Goal: Transaction & Acquisition: Purchase product/service

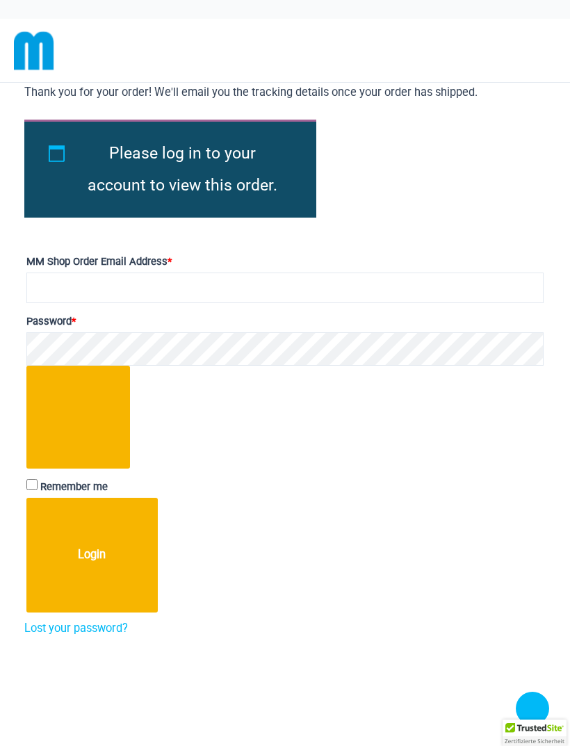
scroll to position [245, 0]
